Goal: Task Accomplishment & Management: Use online tool/utility

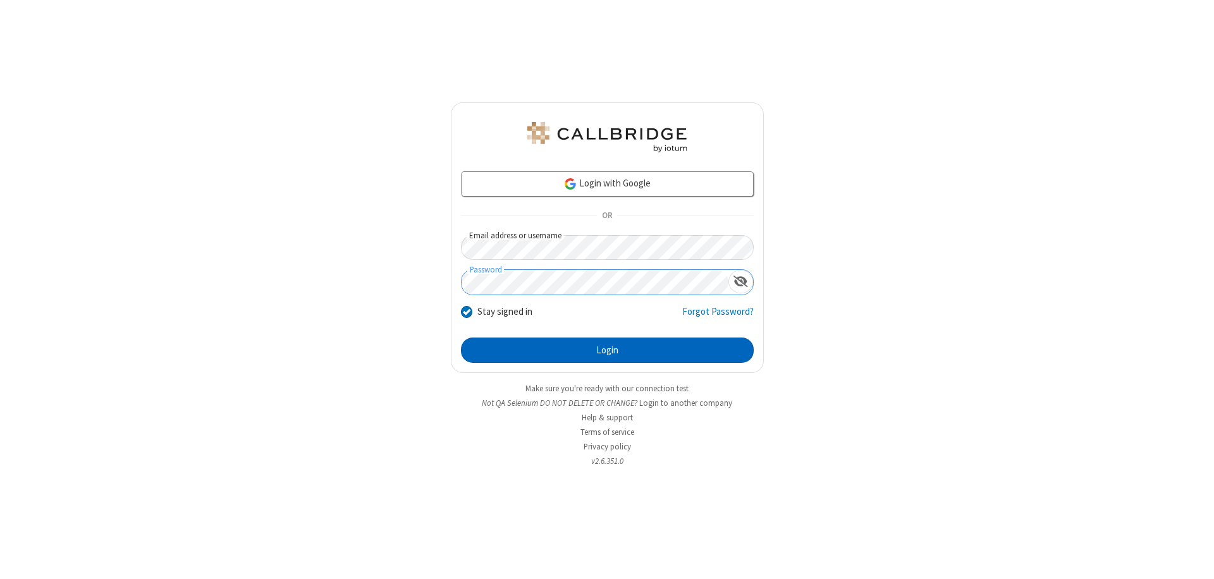
click at [607, 350] on button "Login" at bounding box center [607, 350] width 293 height 25
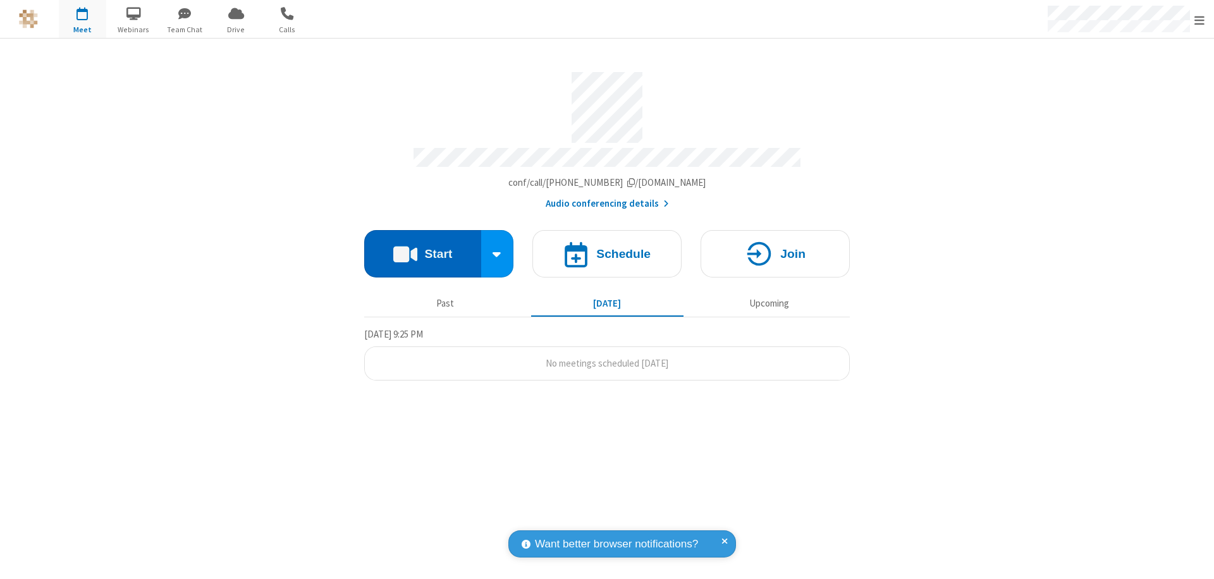
click at [422, 248] on button "Start" at bounding box center [422, 253] width 117 height 47
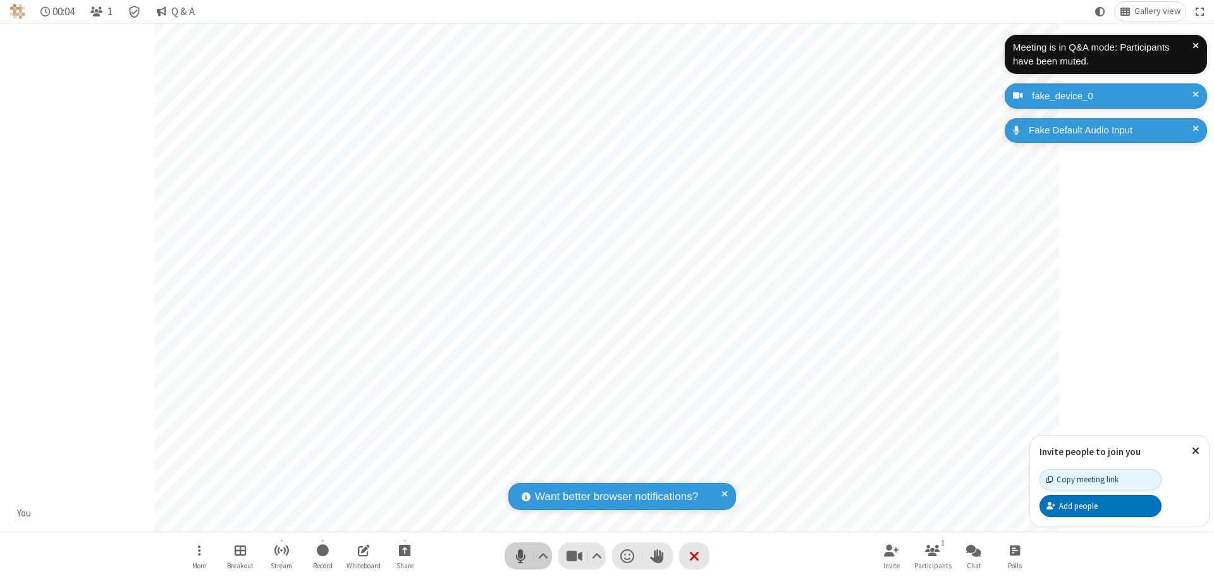
click at [520, 556] on span "Mute (⌘+Shift+A)" at bounding box center [520, 556] width 19 height 18
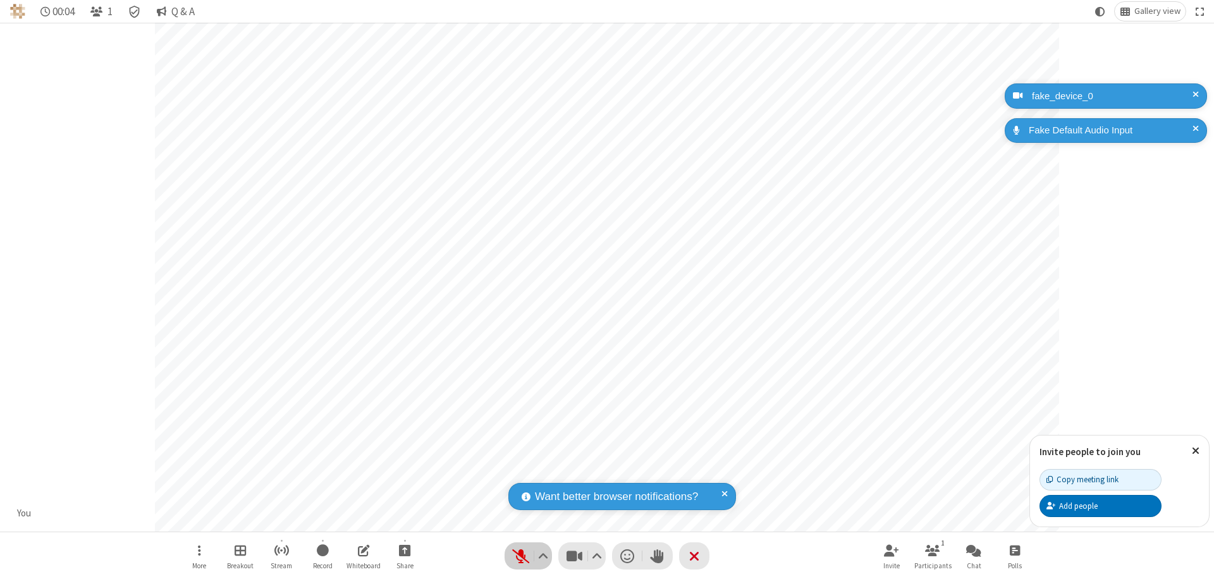
click at [520, 556] on span "Unmute (⌘+Shift+A)" at bounding box center [520, 556] width 19 height 18
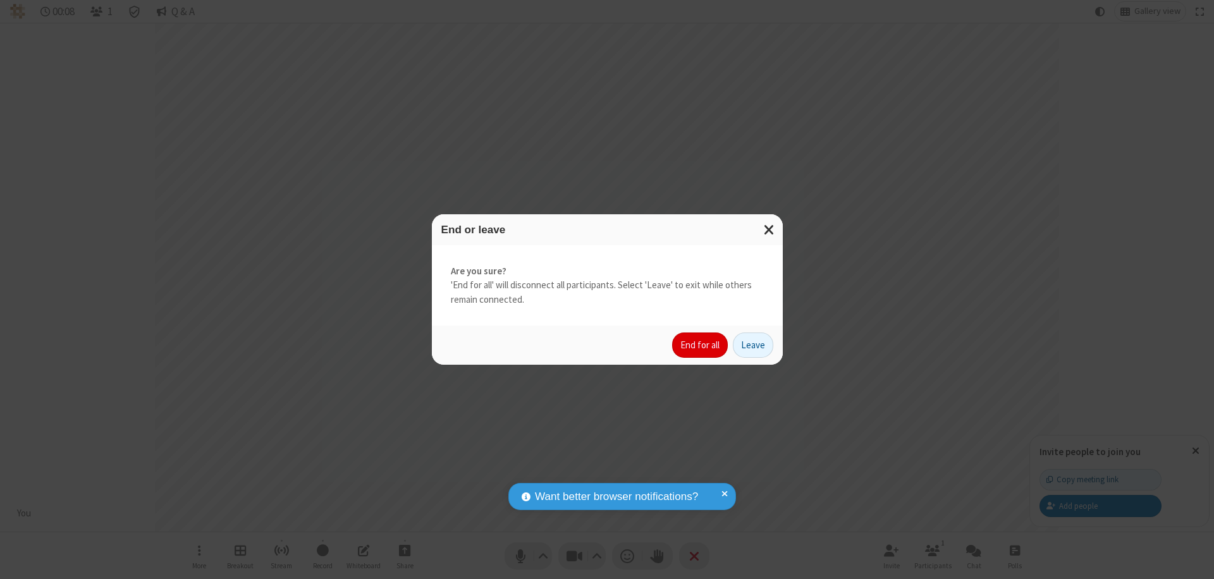
click at [700, 345] on button "End for all" at bounding box center [700, 345] width 56 height 25
